Goal: Transaction & Acquisition: Obtain resource

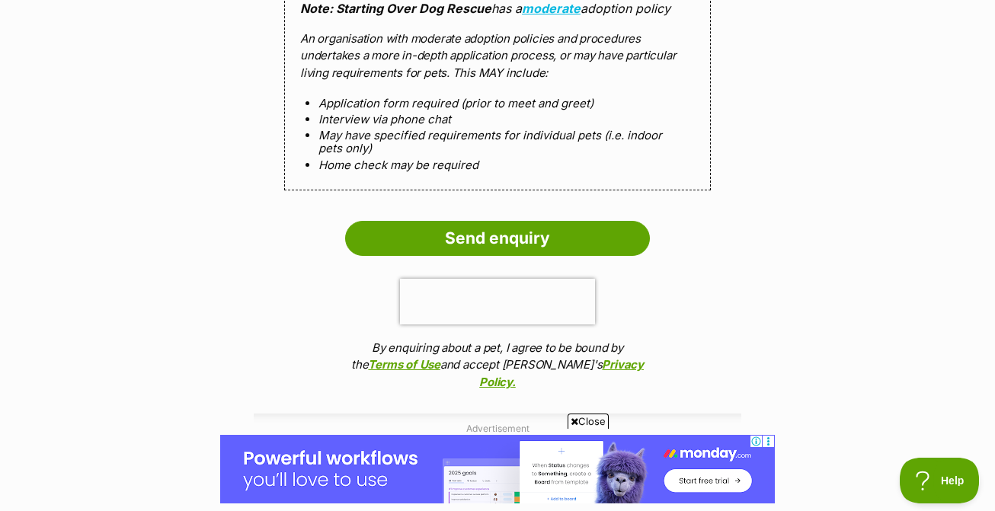
scroll to position [1561, 0]
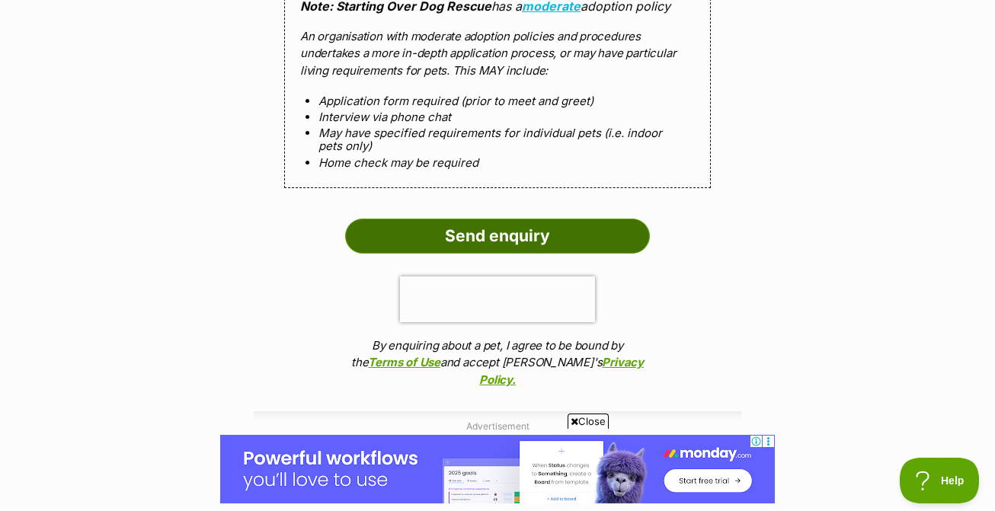
click at [527, 233] on input "Send enquiry" at bounding box center [497, 236] width 305 height 35
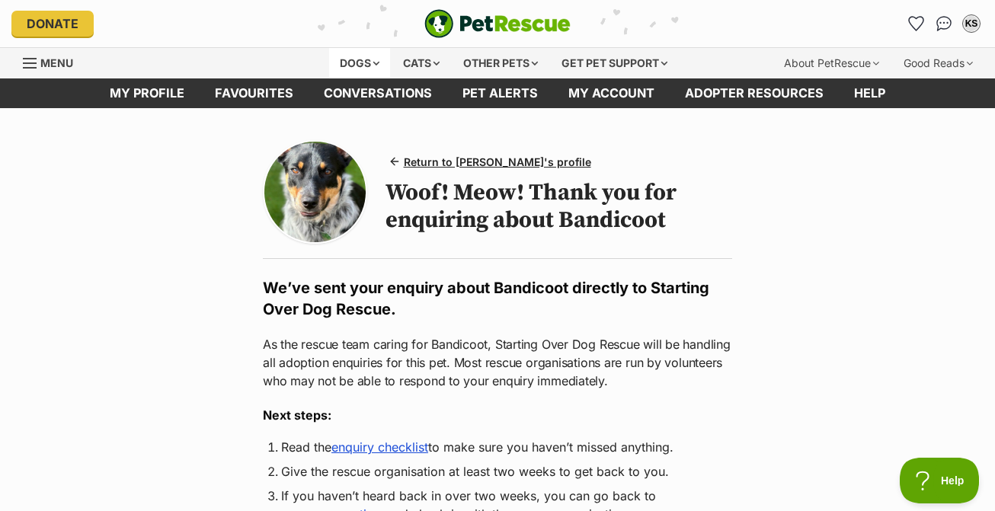
click at [346, 63] on div "Dogs" at bounding box center [359, 63] width 61 height 30
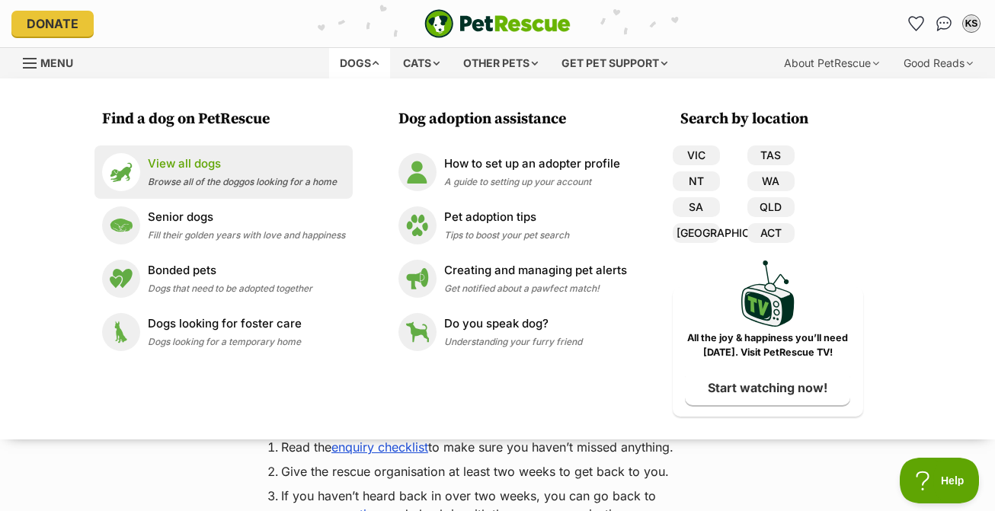
click at [187, 158] on p "View all dogs" at bounding box center [242, 164] width 189 height 18
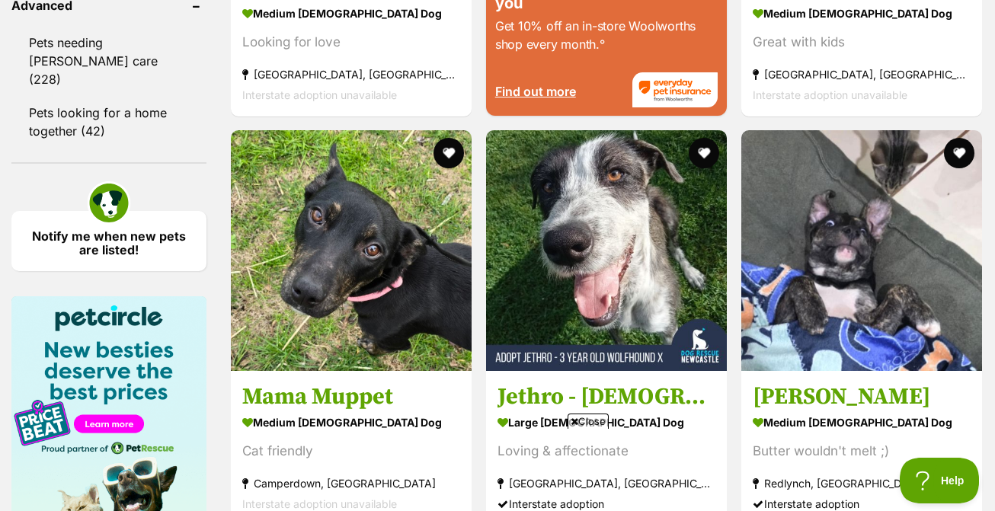
scroll to position [1831, 0]
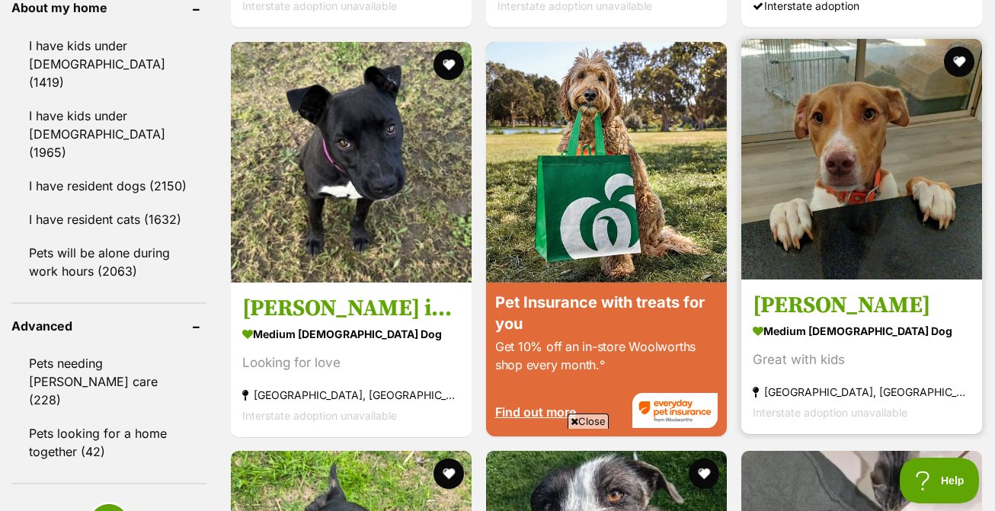
click at [789, 329] on link "Heidi medium female Dog Great with kids Ballarat, VIC Interstate adoption unava…" at bounding box center [861, 356] width 241 height 155
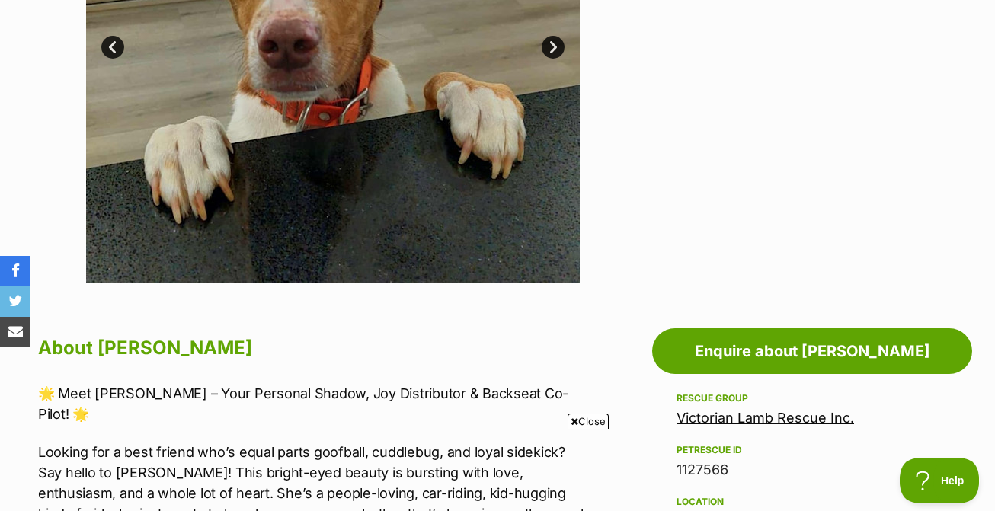
scroll to position [241, 0]
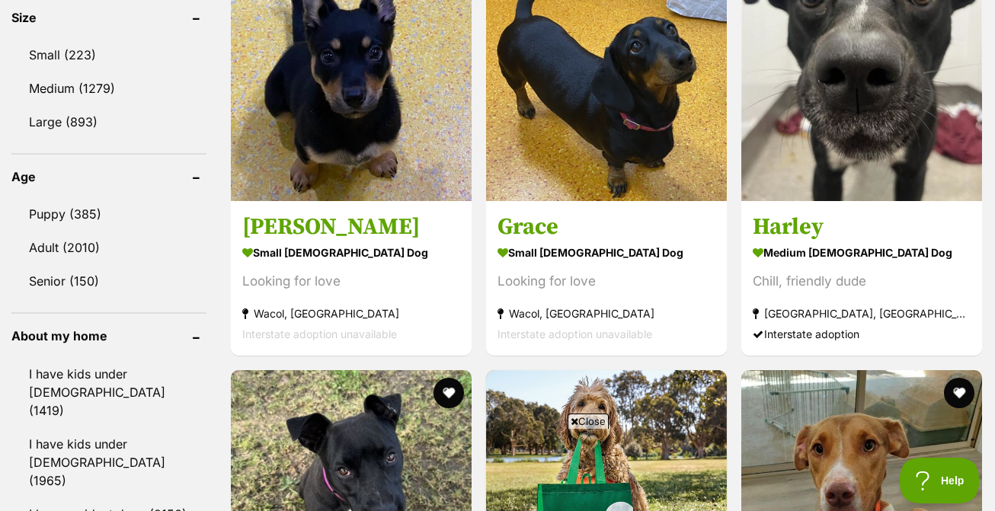
scroll to position [1536, 0]
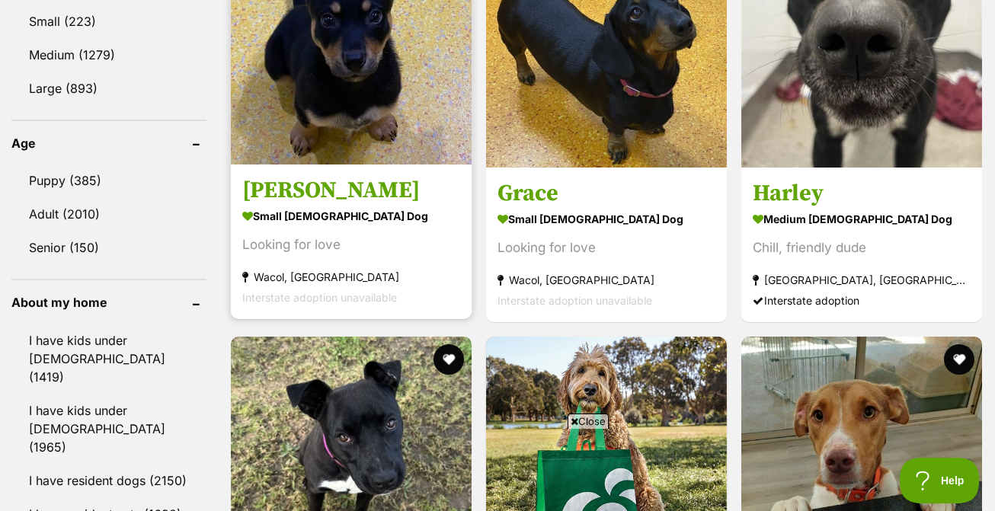
click at [350, 255] on div "Looking for love" at bounding box center [351, 245] width 218 height 21
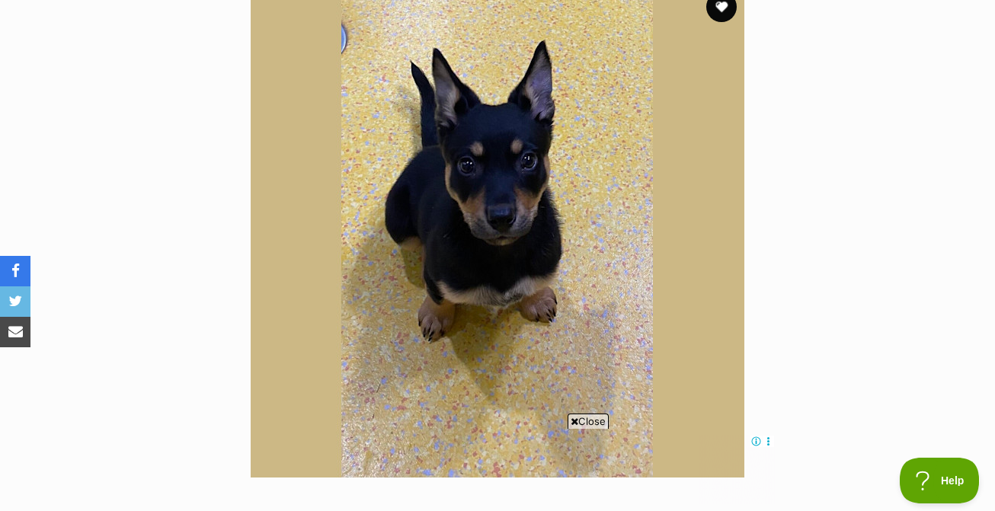
scroll to position [335, 0]
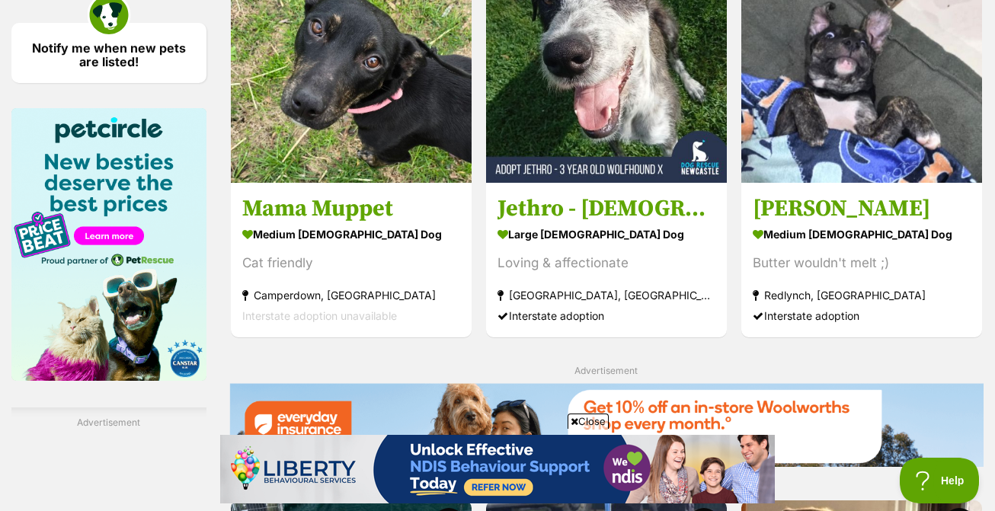
scroll to position [2332, 0]
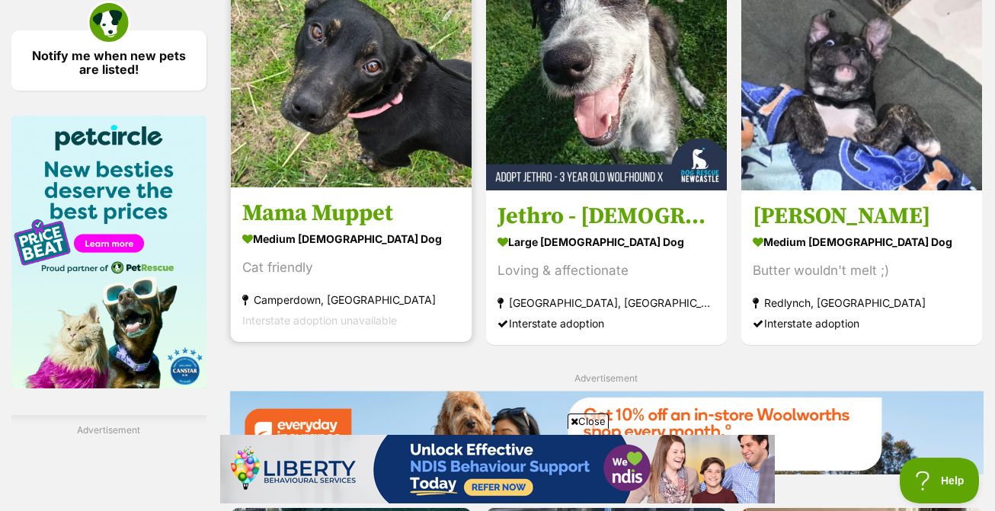
click at [293, 228] on h3 "Mama Muppet" at bounding box center [351, 213] width 218 height 29
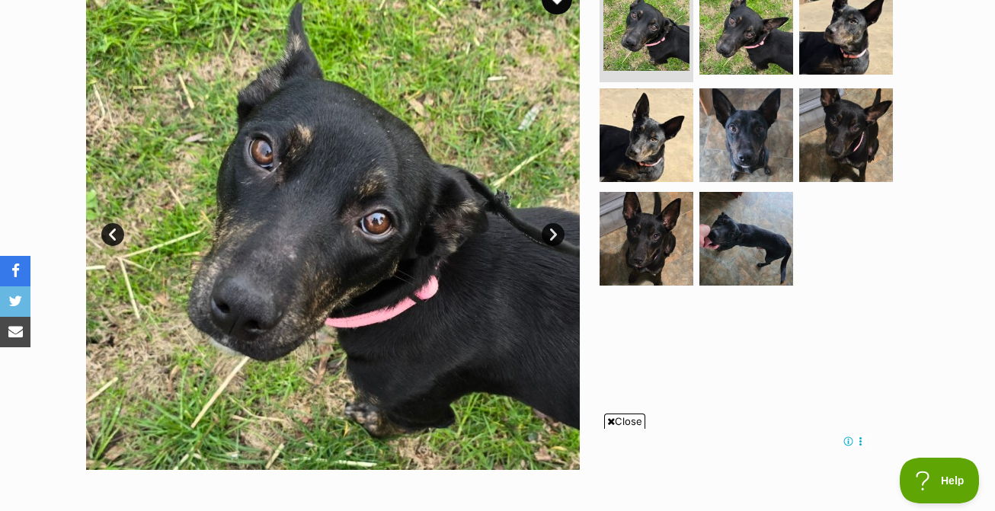
scroll to position [309, 0]
